Goal: Task Accomplishment & Management: Manage account settings

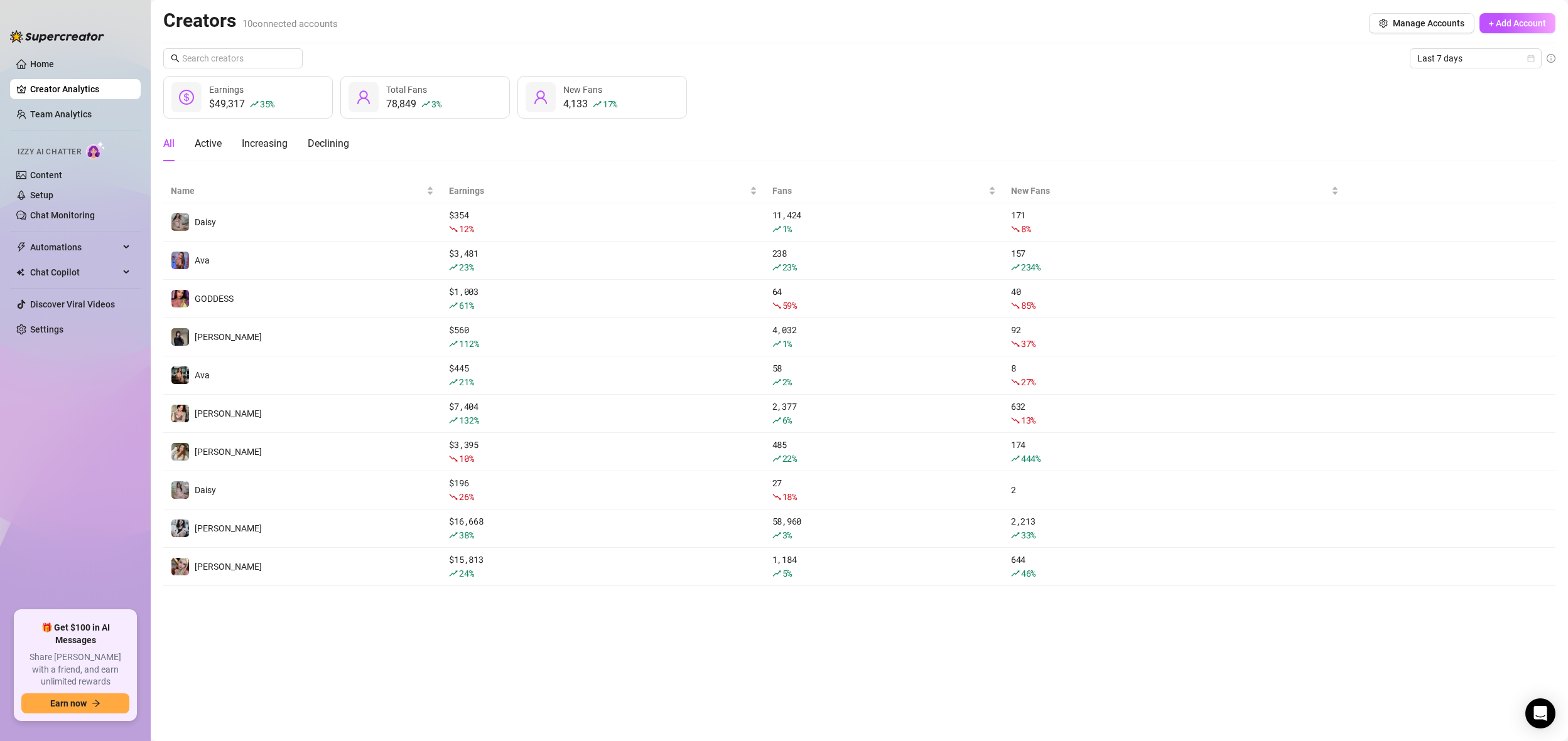
click at [1381, 193] on th at bounding box center [1450, 191] width 209 height 24
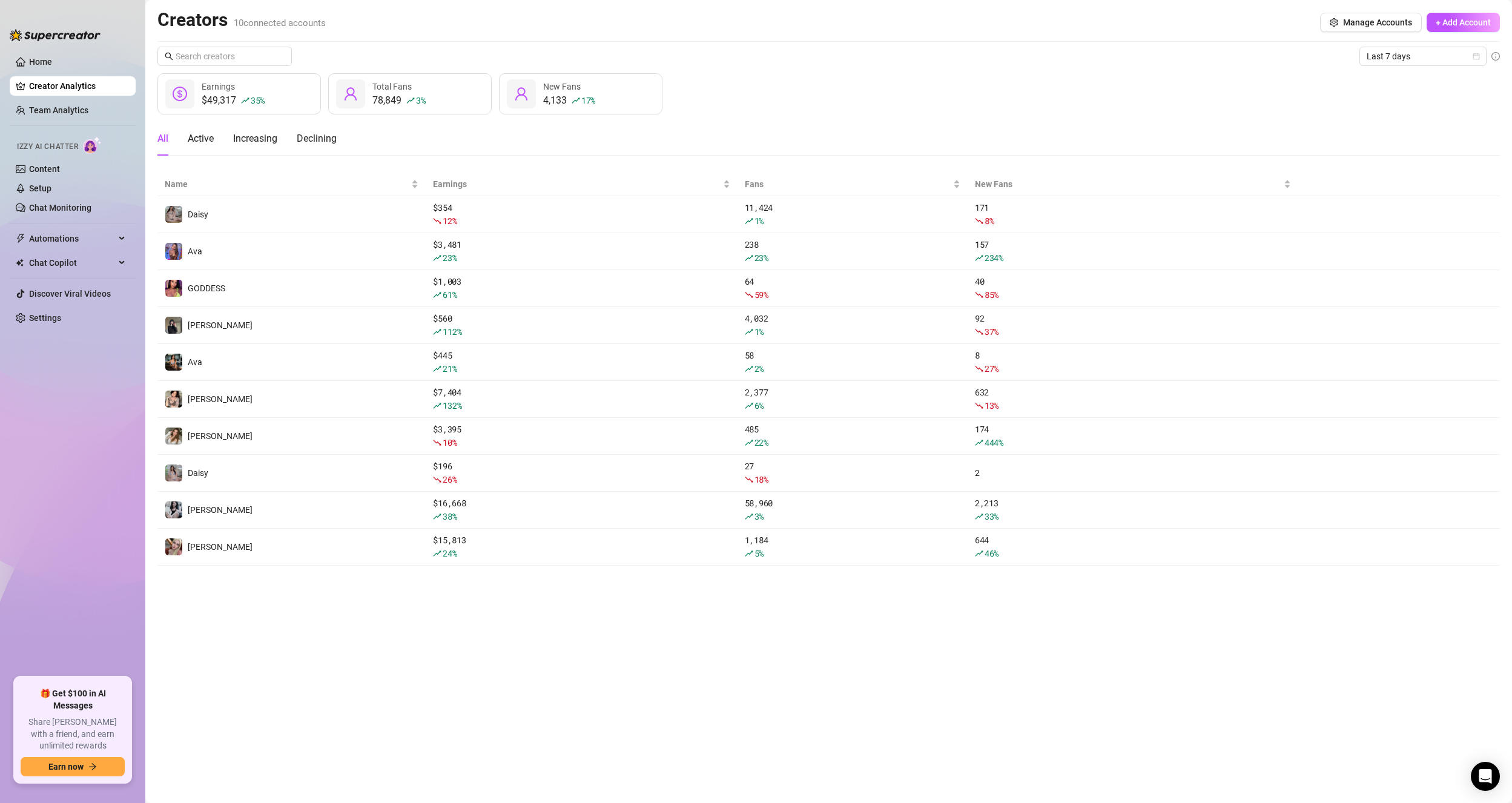
click at [438, 637] on main "Creators 10 connected accounts Manage Accounts + Add Account Last 7 days $49,31…" at bounding box center [828, 401] width 1366 height 803
drag, startPoint x: 0, startPoint y: 0, endPoint x: 319, endPoint y: 733, distance: 799.4
click at [1040, 79] on div "$49,542 36 % Earnings 78,834 3 % Total Fans 4,150 18 % New Fans" at bounding box center [828, 94] width 1342 height 42
click at [251, 702] on main "Creators 10 connected accounts Manage Accounts + Add Account Last 7 days $49,54…" at bounding box center [828, 401] width 1366 height 803
